Goal: Information Seeking & Learning: Learn about a topic

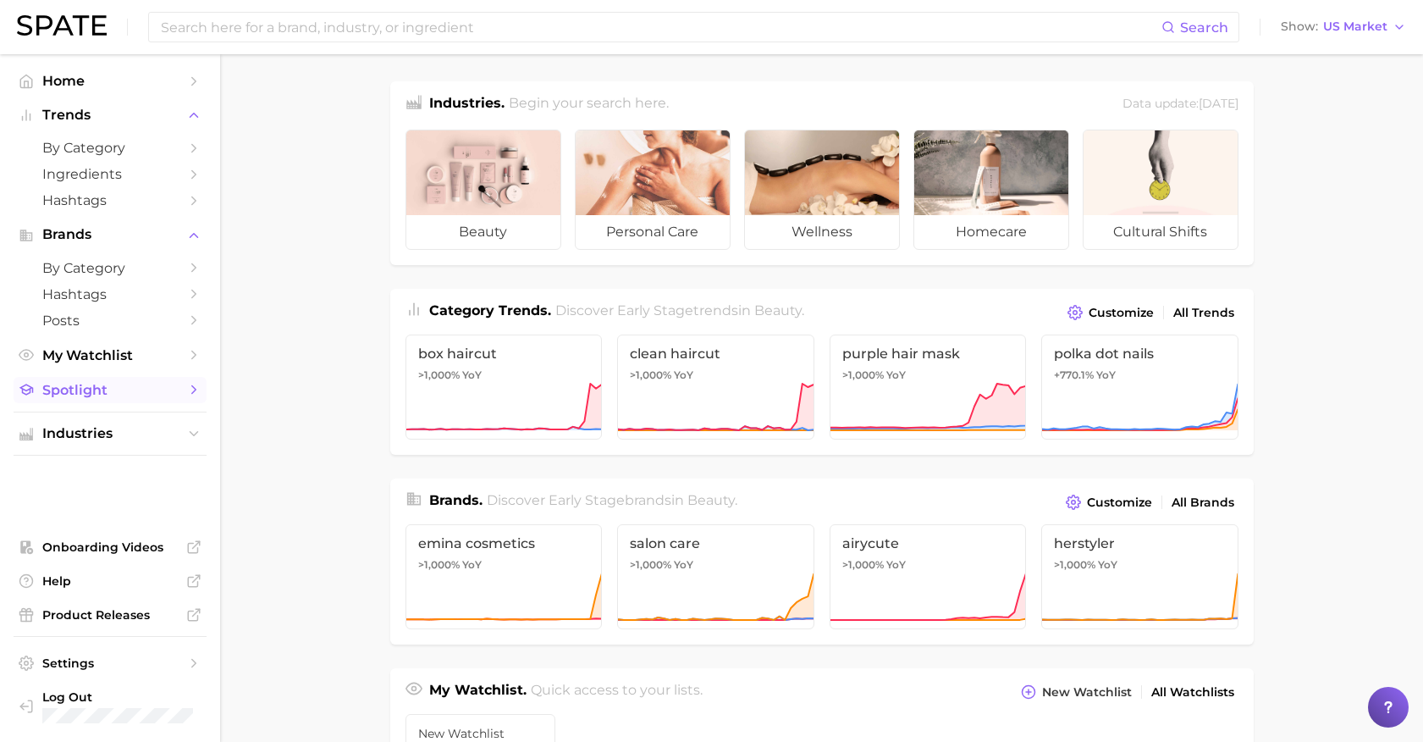
click at [97, 386] on span "Spotlight" at bounding box center [109, 390] width 135 height 16
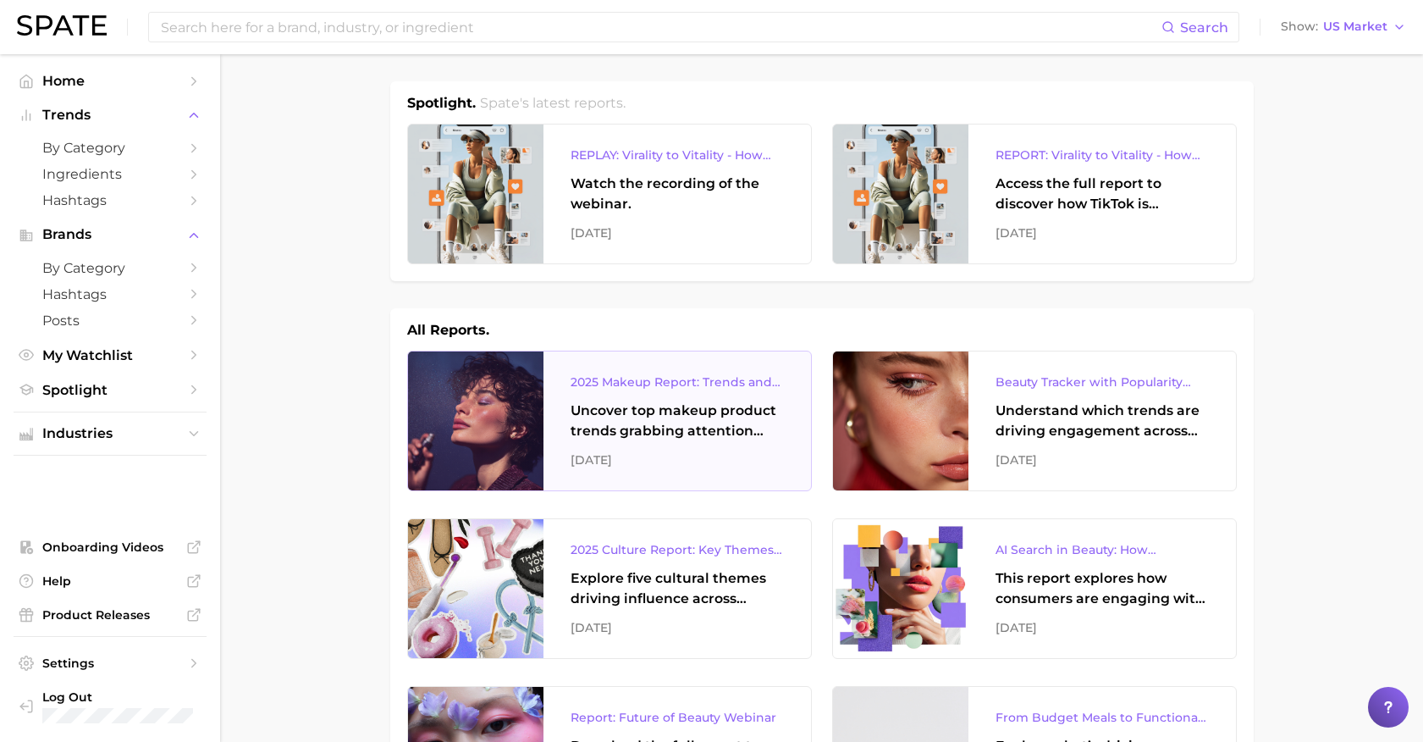
click at [669, 418] on div "Uncover top makeup product trends grabbing attention across eye, lip, and face …" at bounding box center [677, 421] width 213 height 41
